Goal: Information Seeking & Learning: Learn about a topic

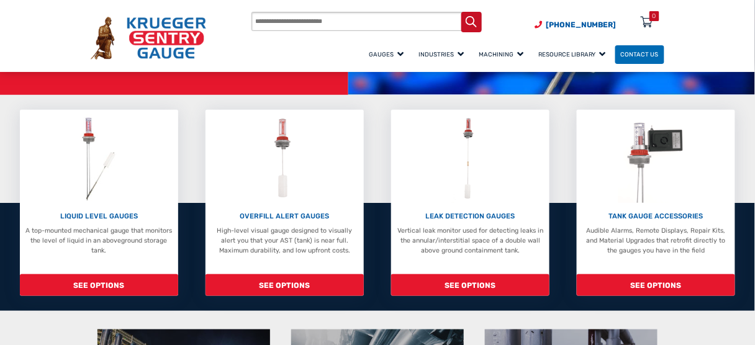
scroll to position [197, 0]
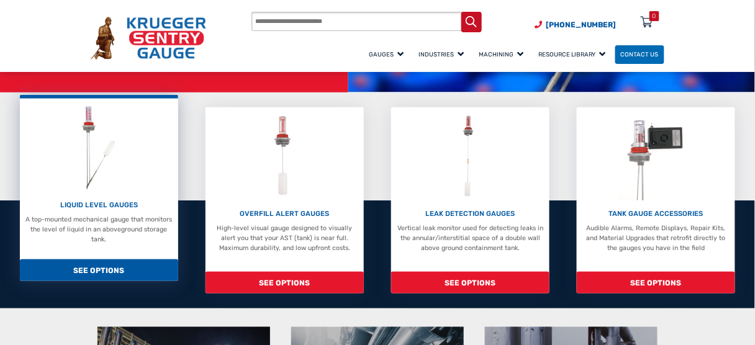
click at [82, 207] on p "LIQUID LEVEL GAUGES" at bounding box center [98, 205] width 149 height 11
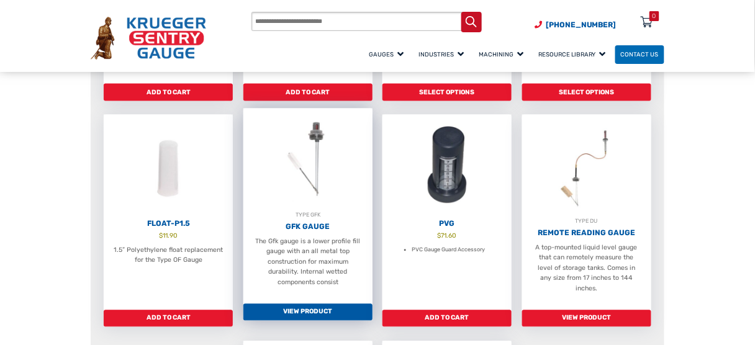
scroll to position [497, 0]
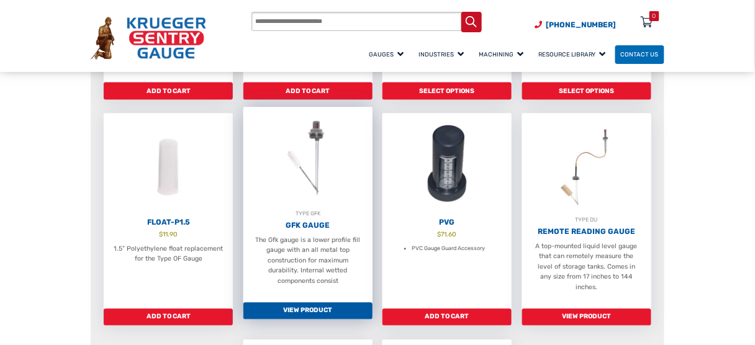
click at [304, 222] on h2 "GFK Gauge" at bounding box center [307, 226] width 129 height 9
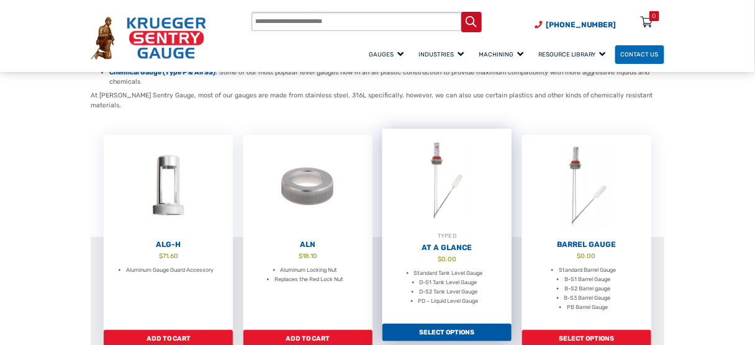
scroll to position [248, 0]
click at [446, 243] on link "TYPE D At A Glance $ 0.00 Standard Tank Level Gauge D-S1 Tank Level Gauge D-S2 …" at bounding box center [446, 228] width 129 height 196
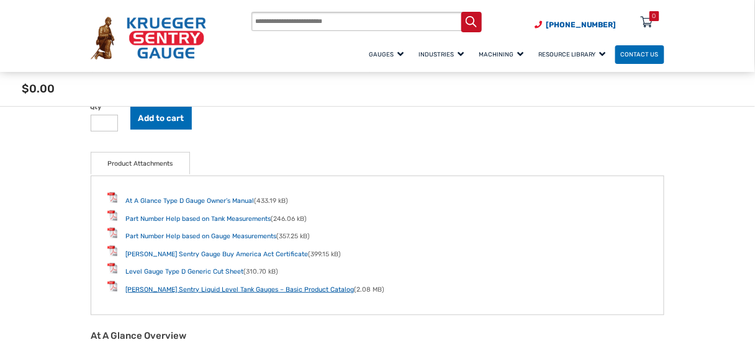
scroll to position [1290, 0]
click at [179, 290] on link "Krueger Sentry Liquid Level Tank Gauges – Basic Product Catalog" at bounding box center [239, 289] width 228 height 8
